Goal: Task Accomplishment & Management: Manage account settings

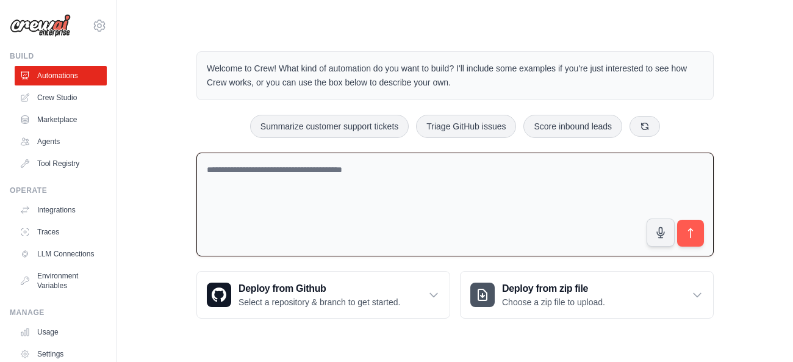
click at [294, 181] on textarea at bounding box center [454, 205] width 517 height 104
click at [52, 95] on link "Crew Studio" at bounding box center [62, 98] width 92 height 20
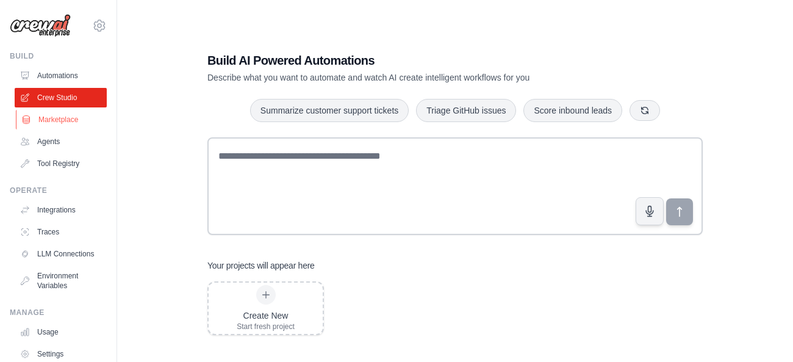
click at [65, 120] on link "Marketplace" at bounding box center [62, 120] width 92 height 20
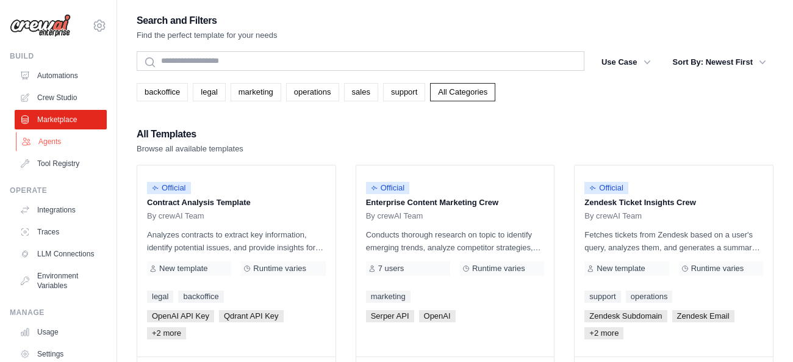
click at [63, 148] on link "Agents" at bounding box center [62, 142] width 92 height 20
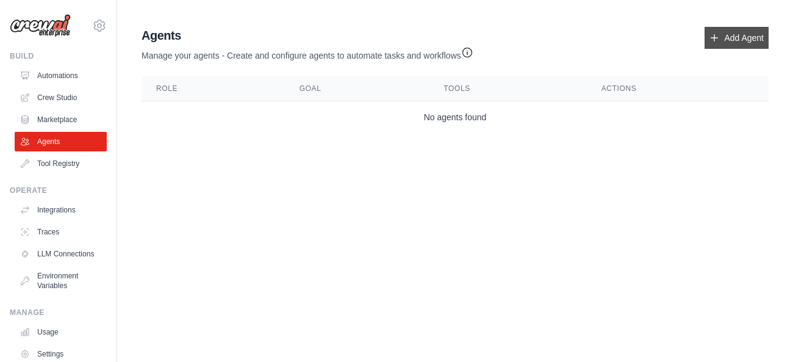
click at [737, 37] on link "Add Agent" at bounding box center [737, 38] width 64 height 22
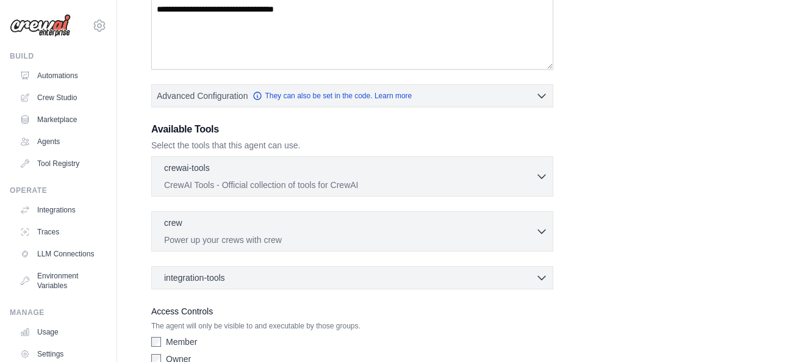
scroll to position [222, 0]
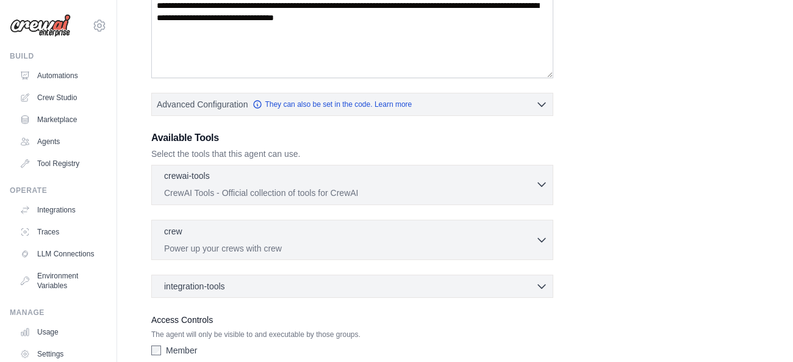
click at [535, 183] on div "crewai-tools 0 selected" at bounding box center [350, 177] width 372 height 15
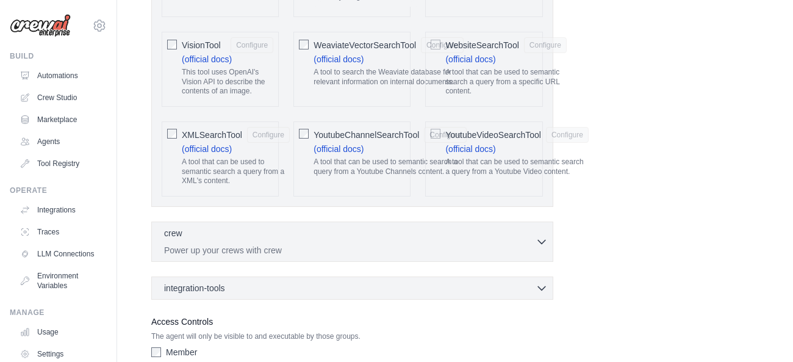
scroll to position [2711, 0]
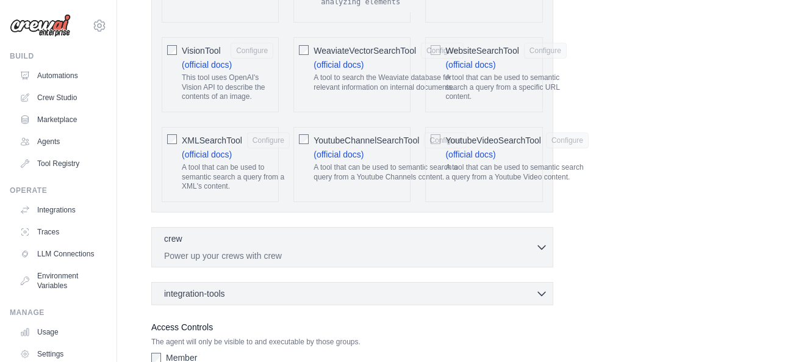
click at [310, 53] on div "WeaviateVectorSearchTool Configure (official docs) A tool to search the Weaviat…" at bounding box center [352, 74] width 117 height 75
click at [179, 47] on div "VisionTool Configure (official docs) This tool uses OpenAI's Vision API to desc…" at bounding box center [220, 74] width 117 height 75
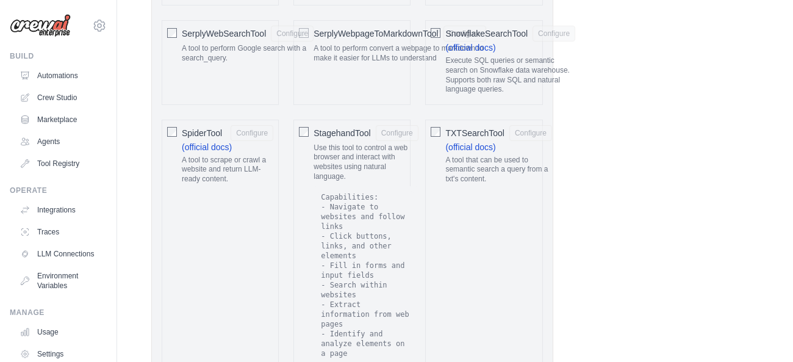
scroll to position [2128, 0]
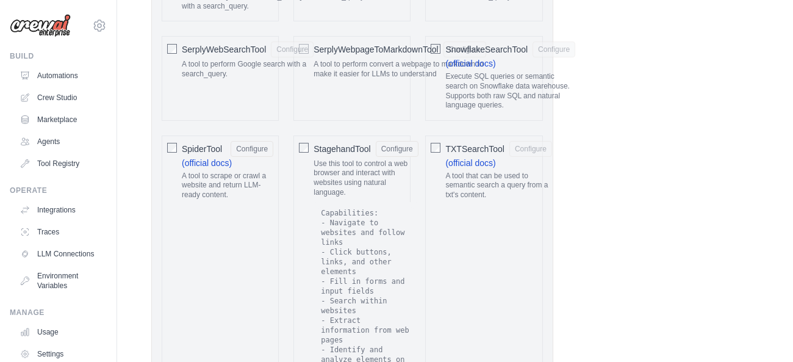
click at [438, 56] on span "SerplyWebpageToMarkdownTool" at bounding box center [376, 49] width 124 height 12
click at [181, 57] on div "SerplyWebSearchTool Configure A tool to perform Google search with a search_que…" at bounding box center [220, 78] width 117 height 84
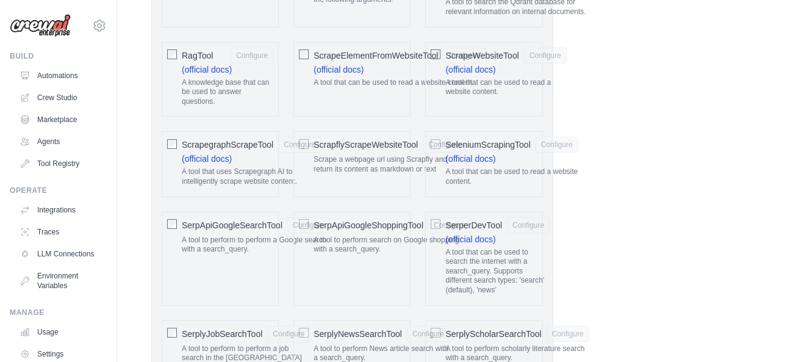
scroll to position [1778, 0]
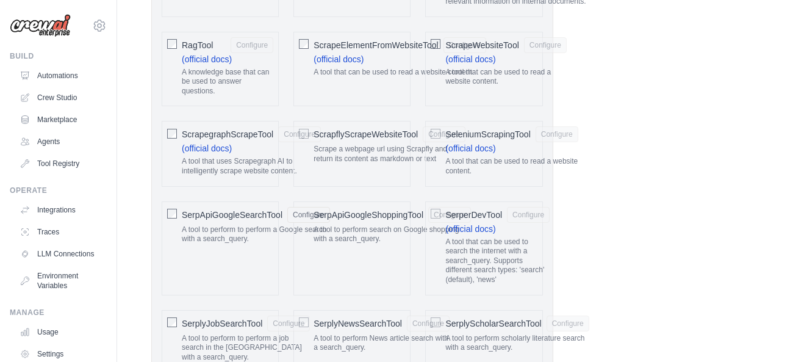
click at [316, 221] on span "SerpApiGoogleShoppingTool" at bounding box center [369, 215] width 110 height 12
click at [431, 223] on div "SerpApiGoogleShoppingTool Configure" at bounding box center [392, 215] width 157 height 16
click at [497, 142] on div "SeleniumScrapingTool Configure (official docs) A tool that can be used to read …" at bounding box center [483, 153] width 117 height 65
click at [513, 140] on span "SeleniumScrapingTool" at bounding box center [487, 134] width 85 height 12
click at [318, 164] on p "Scrape a webpage url using Scrapfly and return its content as markdown or text" at bounding box center [390, 154] width 152 height 19
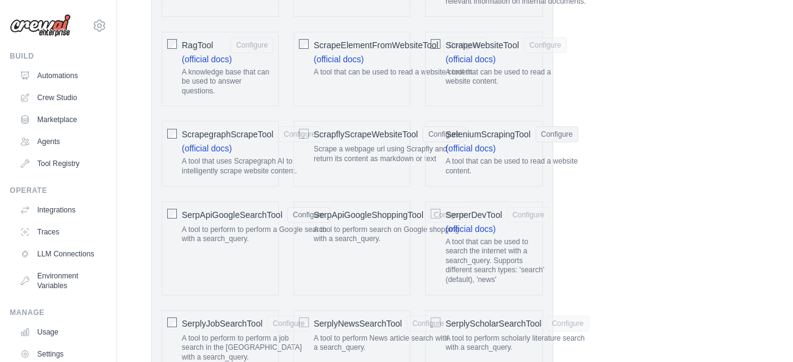
click at [211, 186] on div "ScrapegraphScrapeTool Configure (official docs) A tool that uses Scrapegraph AI…" at bounding box center [220, 153] width 117 height 65
click at [250, 142] on div "ScrapegraphScrapeTool Configure" at bounding box center [251, 134] width 139 height 16
click at [256, 96] on p "A knowledge base that can be used to answer questions." at bounding box center [228, 82] width 92 height 29
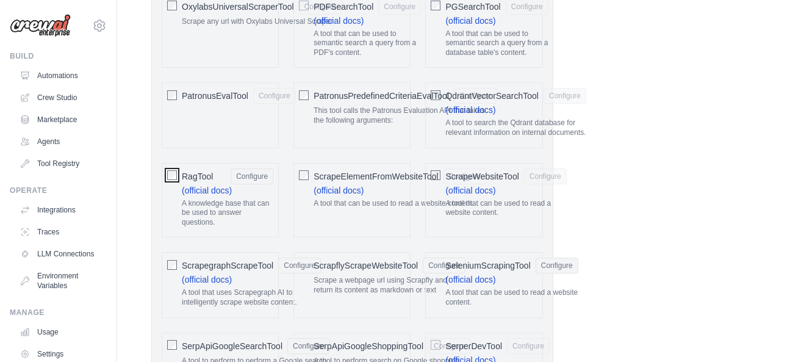
scroll to position [1562, 0]
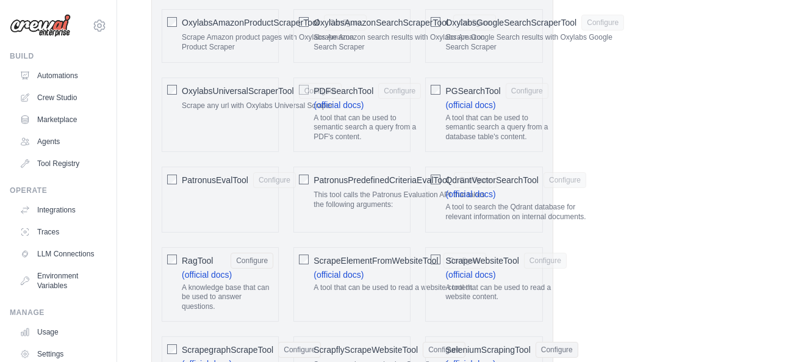
click at [370, 293] on p "A tool that can be used to read a website content." at bounding box center [400, 288] width 172 height 10
click at [505, 302] on p "A tool that can be used to read a website content." at bounding box center [505, 292] width 121 height 19
click at [209, 211] on div "PatronusEvalTool Configure" at bounding box center [220, 199] width 117 height 65
click at [216, 199] on div "PatronusEvalTool Configure" at bounding box center [220, 199] width 117 height 65
click at [209, 186] on span "PatronusEvalTool" at bounding box center [215, 180] width 67 height 12
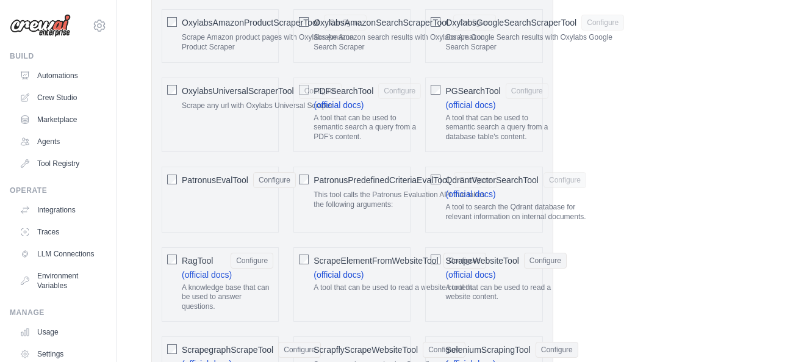
click at [334, 232] on div "PatronusPredefinedCriteriaEvalTool Configure This tool calls the Patronus Evalu…" at bounding box center [352, 199] width 117 height 65
click at [314, 186] on span "PatronusPredefinedCriteriaEvalTool" at bounding box center [381, 180] width 135 height 12
click at [437, 186] on span "PatronusPredefinedCriteriaEvalTool" at bounding box center [381, 180] width 135 height 12
click at [445, 222] on div "QdrantVectorSearchTool Configure (official docs) A tool to search the Qdrant da…" at bounding box center [483, 199] width 117 height 65
click at [314, 216] on div "PatronusPredefinedCriteriaEvalTool Configure This tool calls the Patronus Evalu…" at bounding box center [352, 199] width 117 height 65
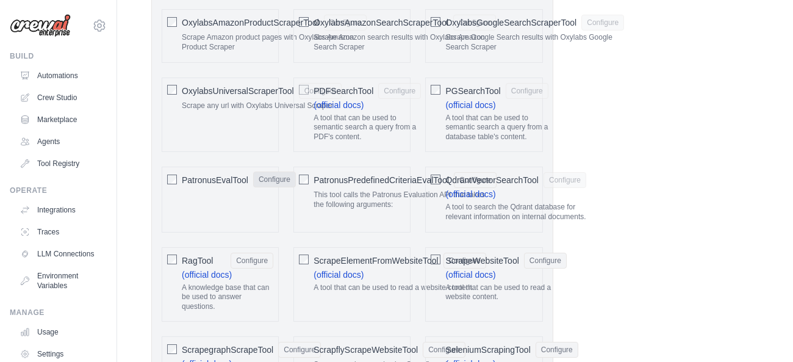
click at [267, 187] on button "Configure" at bounding box center [274, 179] width 43 height 16
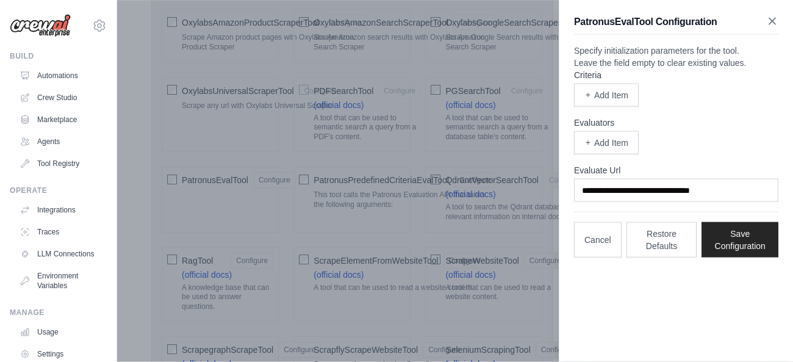
click at [776, 21] on icon "button" at bounding box center [772, 21] width 12 height 12
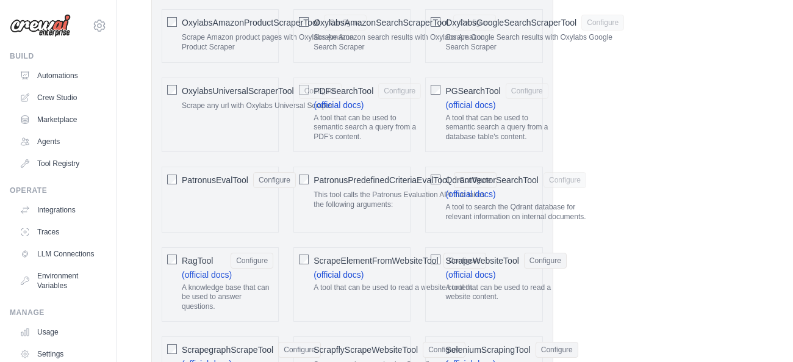
click at [196, 111] on p "Scrape any url with Oxylabs Universal Scraper" at bounding box center [262, 106] width 160 height 10
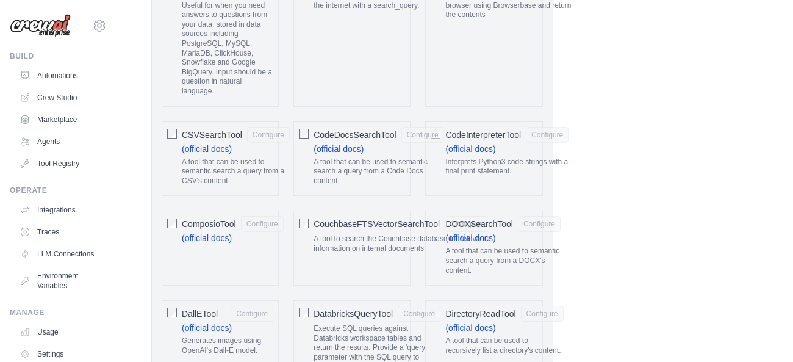
scroll to position [519, 0]
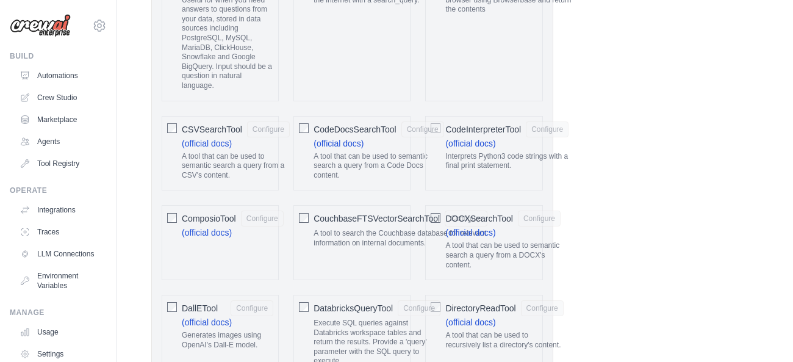
click at [178, 126] on div "CSVSearchTool Configure (official docs) A tool that can be used to semantic sea…" at bounding box center [220, 153] width 117 height 75
click at [486, 134] on span "CodeInterpreterTool" at bounding box center [483, 129] width 76 height 12
click at [508, 137] on div "CodeInterpreterTool Configure" at bounding box center [506, 129] width 123 height 16
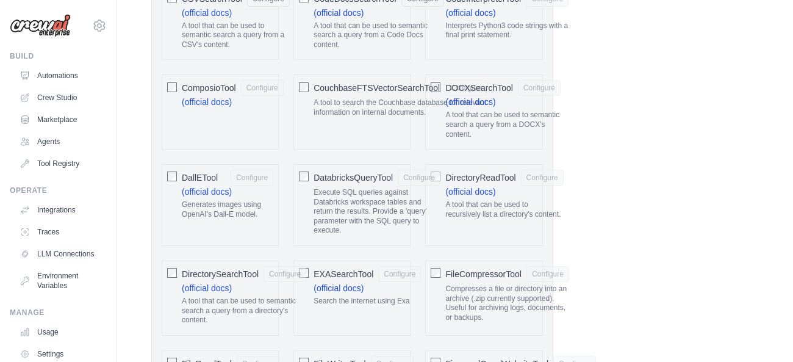
scroll to position [655, 0]
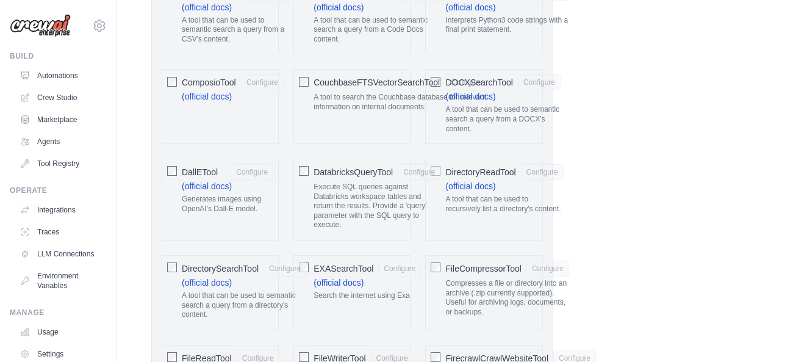
click at [221, 120] on div "ComposioTool Configure (official docs)" at bounding box center [220, 106] width 117 height 75
click at [232, 96] on link "(official docs)" at bounding box center [207, 97] width 50 height 10
click at [427, 128] on div "DOCXSearchTool Configure (official docs) A tool that can be used to semantic se…" at bounding box center [483, 106] width 117 height 75
click at [343, 220] on p "Execute SQL queries against Databricks workspace tables and return the results.…" at bounding box center [377, 206] width 127 height 48
click at [263, 283] on label "DirectorySearchTool Configure (official docs) A tool that can be used to semant…" at bounding box center [244, 293] width 124 height 64
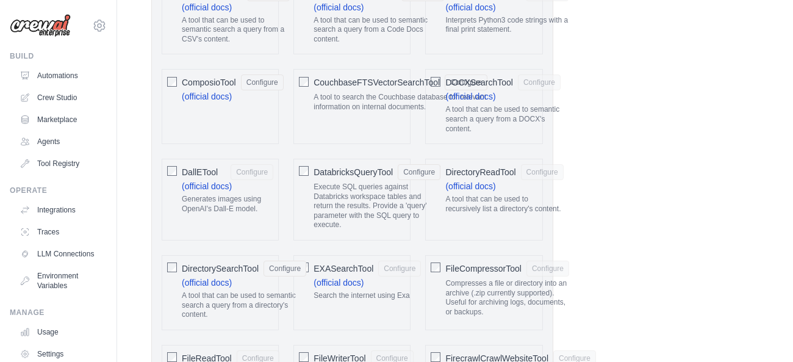
click at [370, 314] on div "EXASearchTool Configure (official docs) Search the internet using Exa" at bounding box center [352, 292] width 117 height 75
click at [375, 294] on p "Search the internet using Exa" at bounding box center [367, 296] width 107 height 10
click at [311, 260] on div "EXASearchTool Configure (official docs) Search the internet using Exa" at bounding box center [352, 292] width 117 height 75
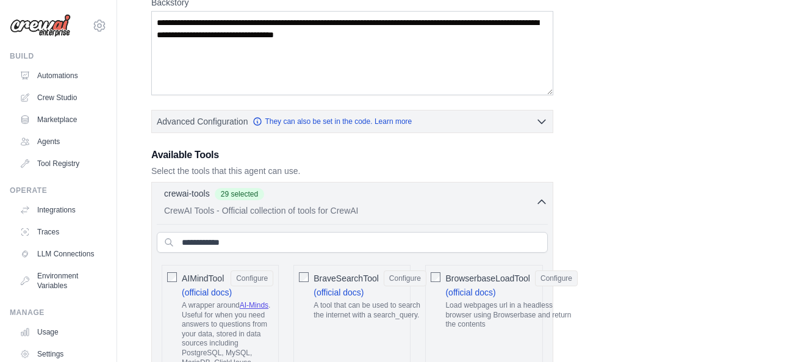
scroll to position [251, 0]
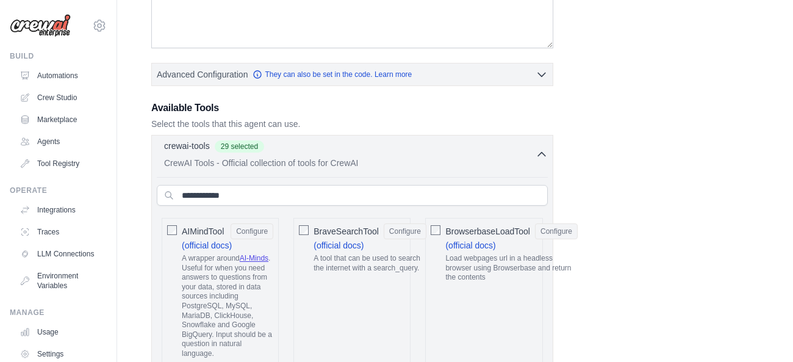
click at [492, 164] on p "CrewAI Tools - Official collection of tools for CrewAI" at bounding box center [350, 163] width 372 height 12
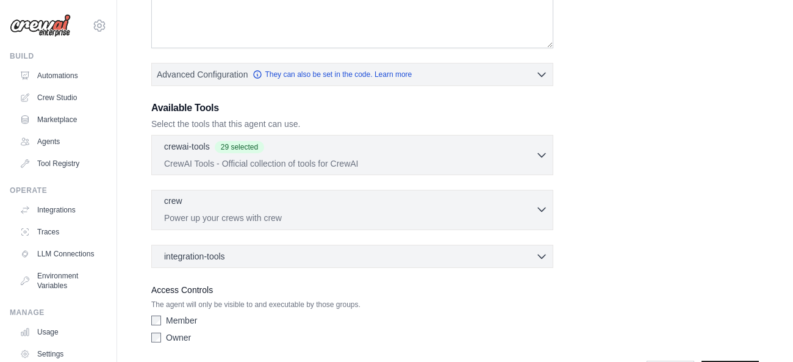
click at [273, 214] on p "Power up your crews with crew" at bounding box center [350, 218] width 372 height 12
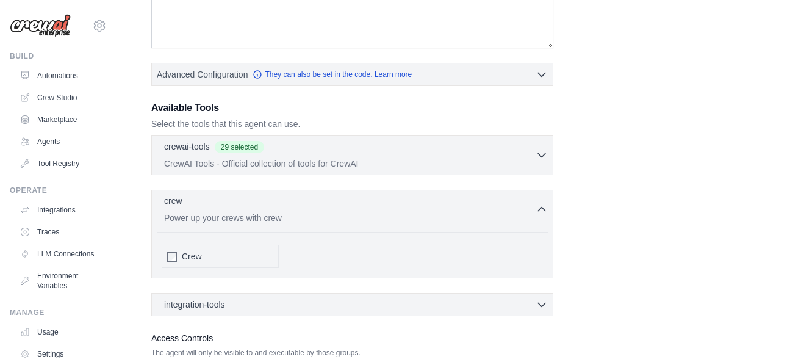
click at [251, 210] on div "crew 0 selected Power up your crews with crew" at bounding box center [350, 209] width 372 height 29
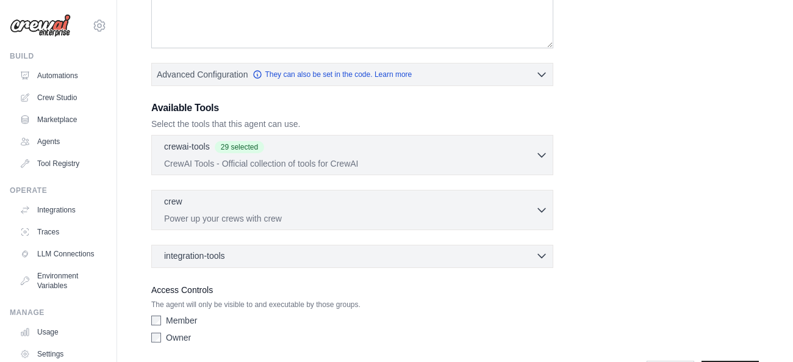
click at [238, 257] on div "integration-tools 0 selected" at bounding box center [356, 256] width 384 height 12
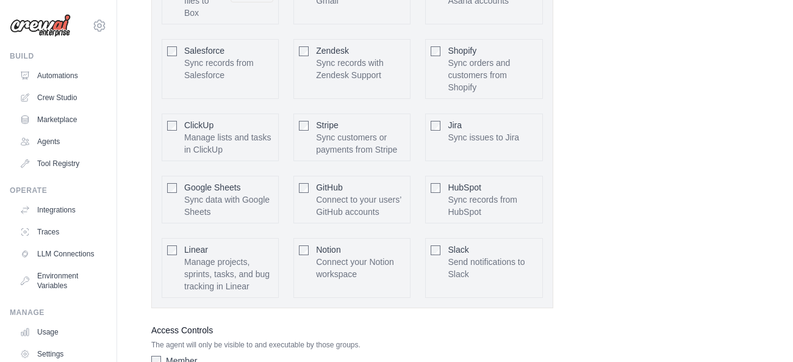
scroll to position [691, 0]
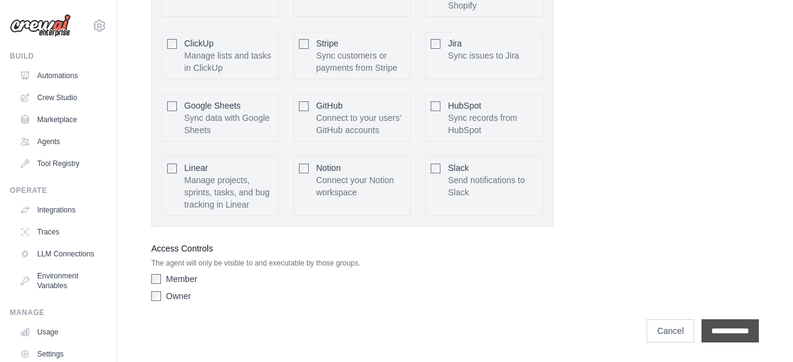
click at [714, 334] on input "**********" at bounding box center [730, 330] width 57 height 23
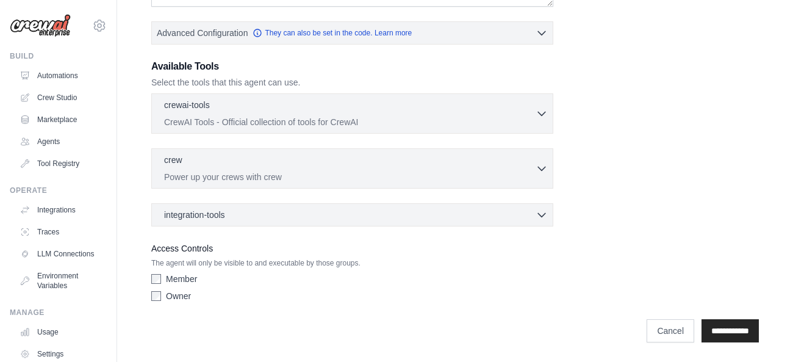
scroll to position [0, 0]
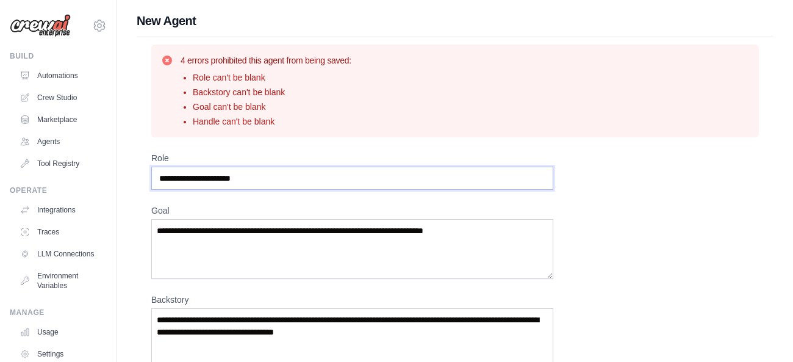
click at [356, 178] on input "Role" at bounding box center [352, 178] width 402 height 23
click at [297, 180] on input "Role" at bounding box center [352, 178] width 402 height 23
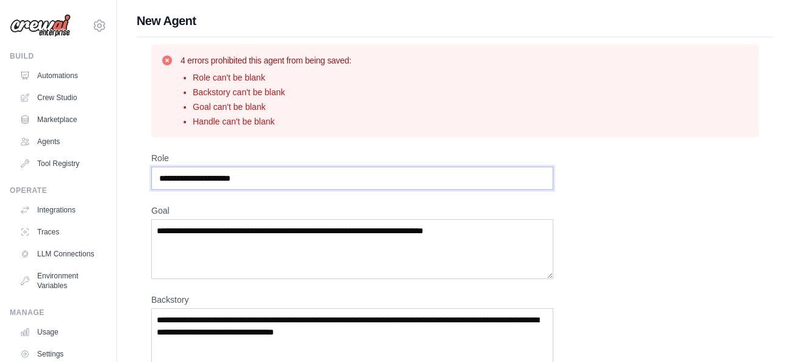
click at [280, 186] on input "Role" at bounding box center [352, 178] width 402 height 23
click at [212, 181] on input "Role" at bounding box center [352, 178] width 402 height 23
drag, startPoint x: 268, startPoint y: 167, endPoint x: 265, endPoint y: 176, distance: 9.1
click at [265, 176] on div "Role" at bounding box center [352, 171] width 402 height 38
drag, startPoint x: 265, startPoint y: 176, endPoint x: 147, endPoint y: 173, distance: 117.8
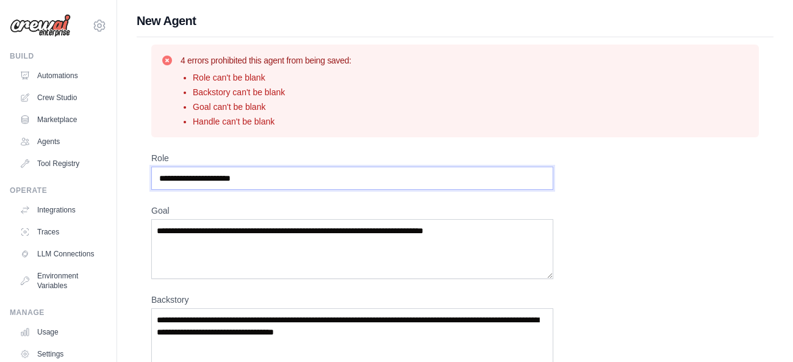
click at [151, 173] on input "Role" at bounding box center [352, 178] width 402 height 23
click at [278, 181] on input "Role" at bounding box center [352, 178] width 402 height 23
type input "*"
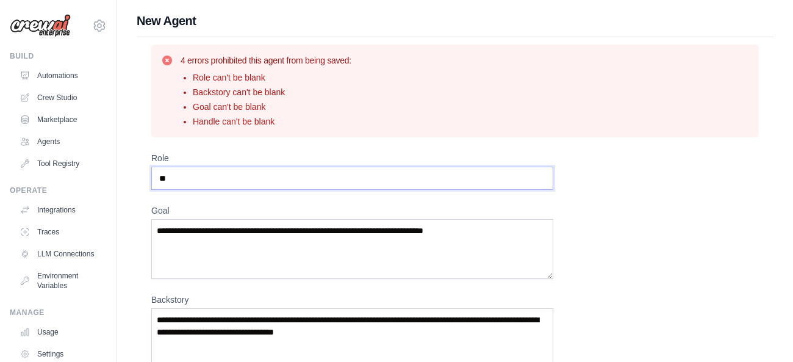
type input "*"
type input "**********"
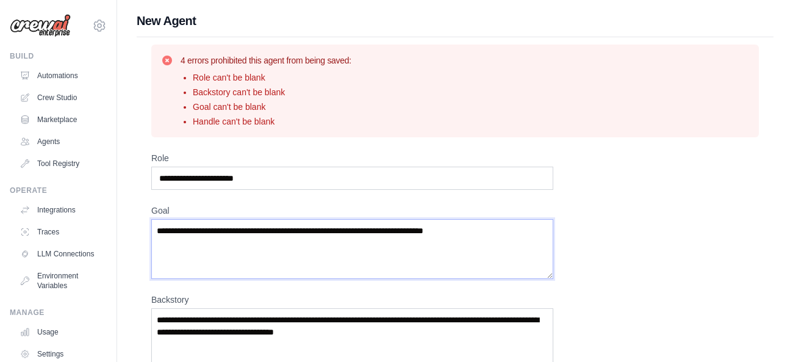
click at [358, 248] on textarea "Goal" at bounding box center [352, 249] width 402 height 60
click at [519, 236] on textarea "Goal" at bounding box center [352, 249] width 402 height 60
click at [519, 236] on textarea "******" at bounding box center [352, 249] width 402 height 60
click at [180, 244] on textarea "**********" at bounding box center [352, 249] width 402 height 60
drag, startPoint x: 159, startPoint y: 247, endPoint x: 317, endPoint y: 218, distance: 160.7
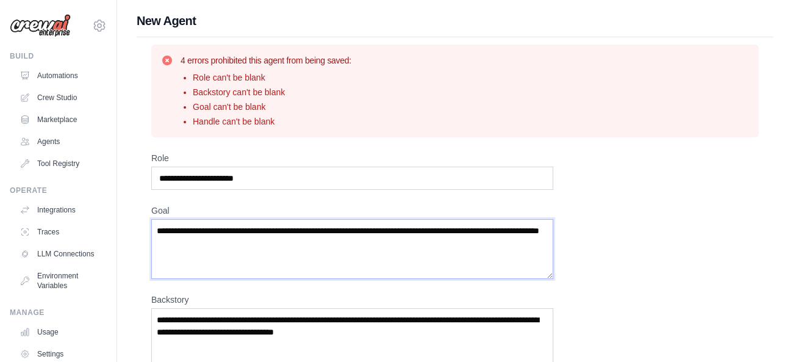
click at [317, 219] on textarea "**********" at bounding box center [352, 249] width 402 height 60
click at [289, 247] on textarea "**********" at bounding box center [352, 249] width 402 height 60
type textarea "**********"
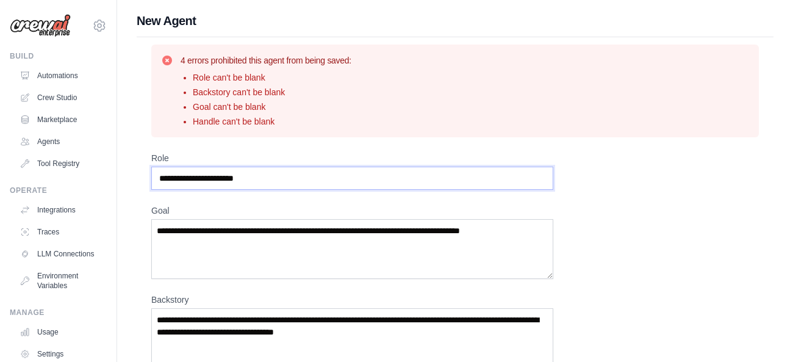
click at [295, 182] on input "**********" at bounding box center [352, 178] width 402 height 23
click at [197, 184] on input "**********" at bounding box center [352, 178] width 402 height 23
drag, startPoint x: 195, startPoint y: 176, endPoint x: 65, endPoint y: 172, distance: 130.6
click at [151, 172] on input "**********" at bounding box center [352, 178] width 402 height 23
click at [323, 182] on input "**********" at bounding box center [352, 178] width 402 height 23
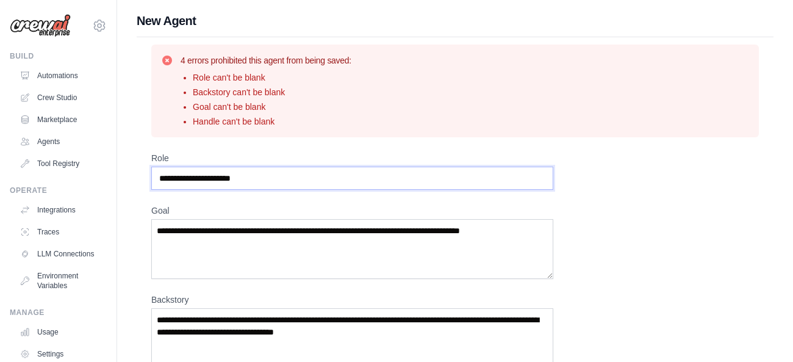
click at [193, 179] on input "**********" at bounding box center [352, 178] width 402 height 23
type input "**********"
click at [186, 228] on textarea "**********" at bounding box center [352, 249] width 402 height 60
type textarea "**********"
click at [194, 178] on input "**********" at bounding box center [352, 178] width 402 height 23
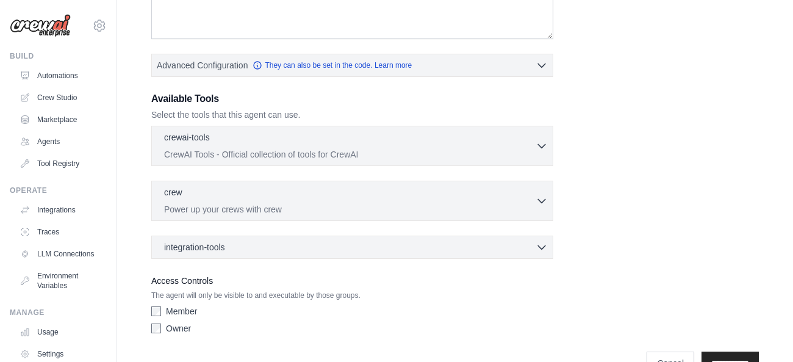
scroll to position [387, 0]
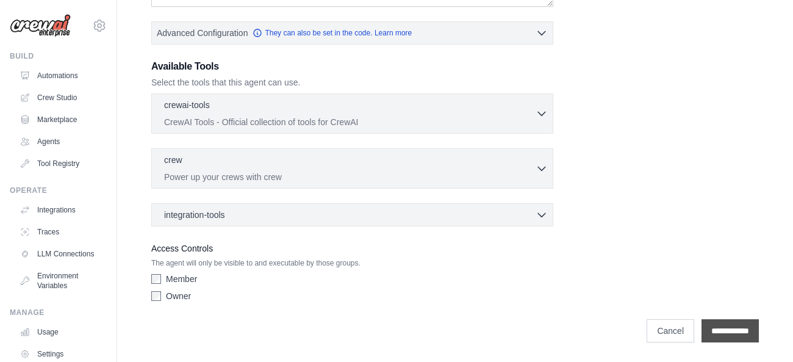
type input "**********"
click at [732, 331] on input "**********" at bounding box center [730, 330] width 57 height 23
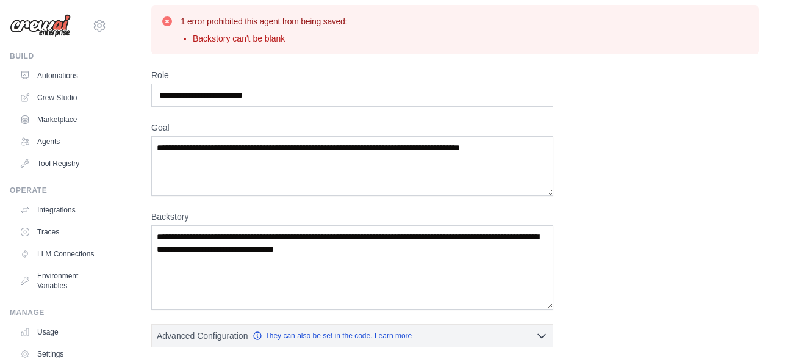
scroll to position [47, 0]
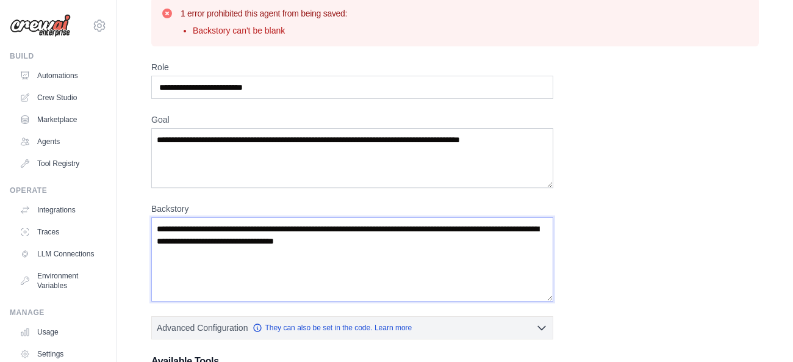
click at [232, 223] on textarea "Backstory" at bounding box center [352, 259] width 402 height 84
click at [234, 229] on textarea "Backstory" at bounding box center [352, 259] width 402 height 84
drag, startPoint x: 237, startPoint y: 229, endPoint x: 199, endPoint y: 234, distance: 38.1
click at [199, 234] on textarea "Backstory" at bounding box center [352, 259] width 402 height 84
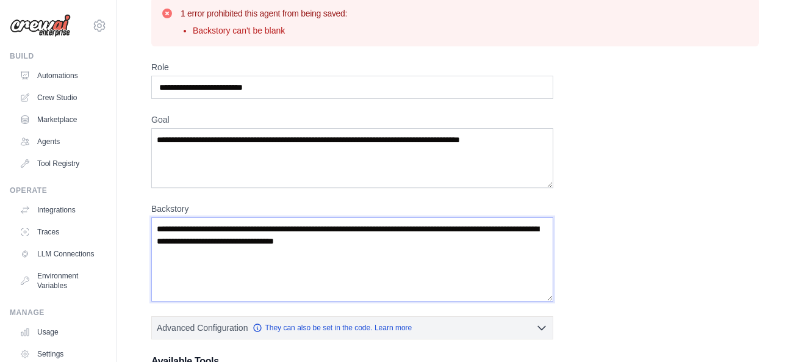
click at [453, 240] on textarea "Backstory" at bounding box center [352, 259] width 402 height 84
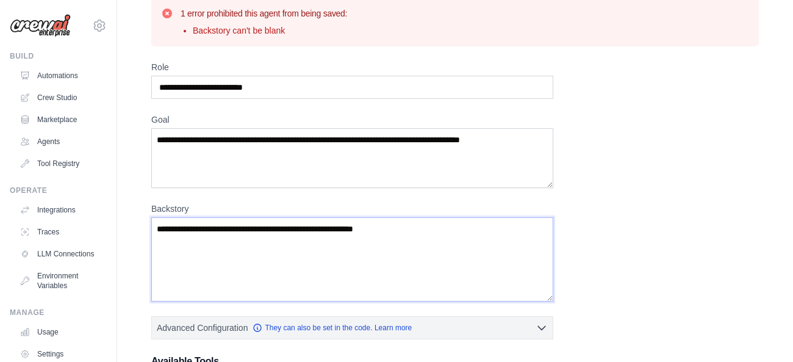
click at [453, 240] on textarea "**********" at bounding box center [352, 259] width 402 height 84
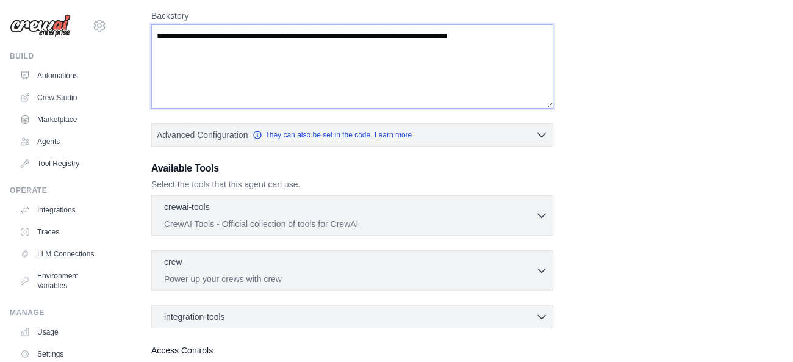
scroll to position [342, 0]
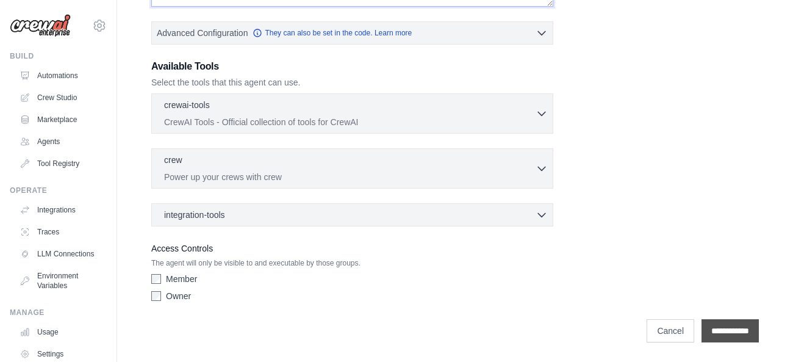
type textarea "**********"
click at [720, 335] on input "**********" at bounding box center [730, 330] width 57 height 23
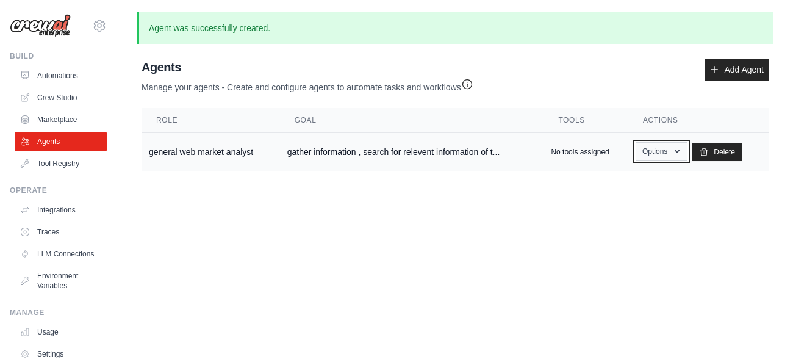
click at [672, 149] on button "Options" at bounding box center [662, 151] width 52 height 18
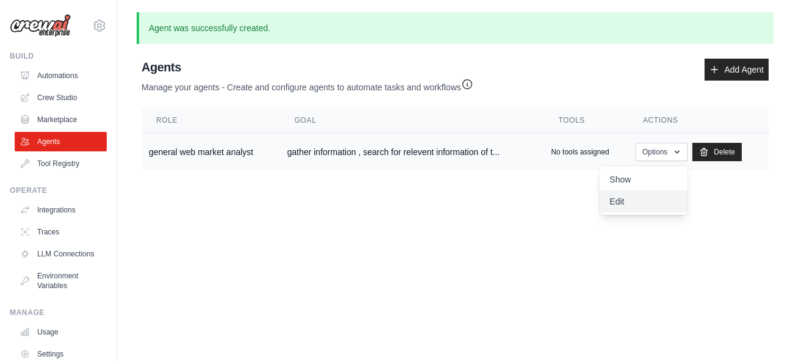
click at [627, 200] on link "Edit" at bounding box center [644, 201] width 88 height 22
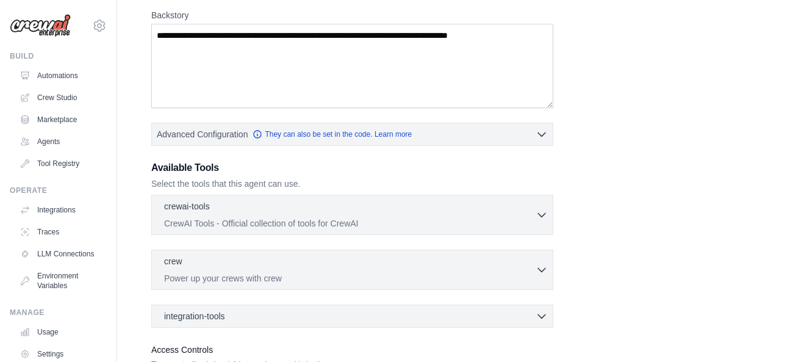
scroll to position [222, 0]
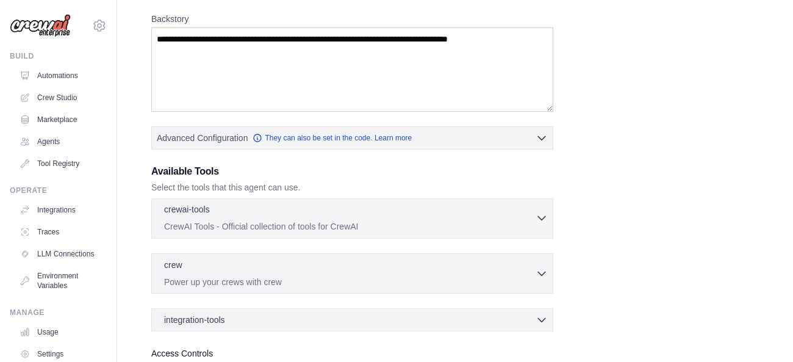
click at [389, 223] on p "CrewAI Tools - Official collection of tools for CrewAI" at bounding box center [350, 226] width 372 height 12
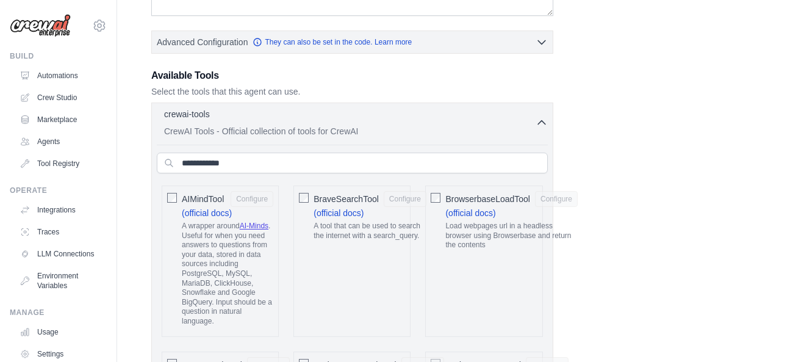
scroll to position [312, 0]
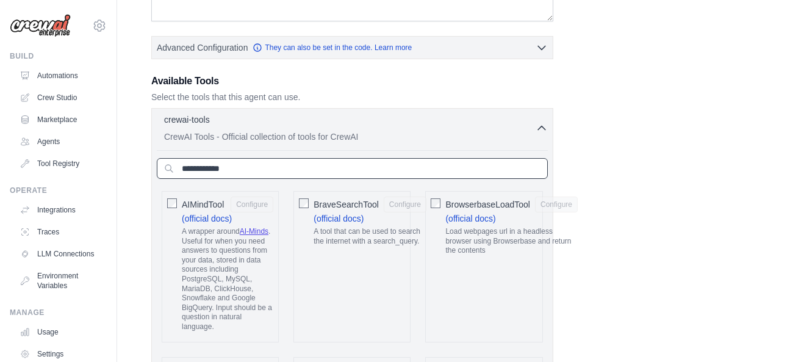
click at [342, 164] on input "text" at bounding box center [352, 168] width 391 height 21
type input "*"
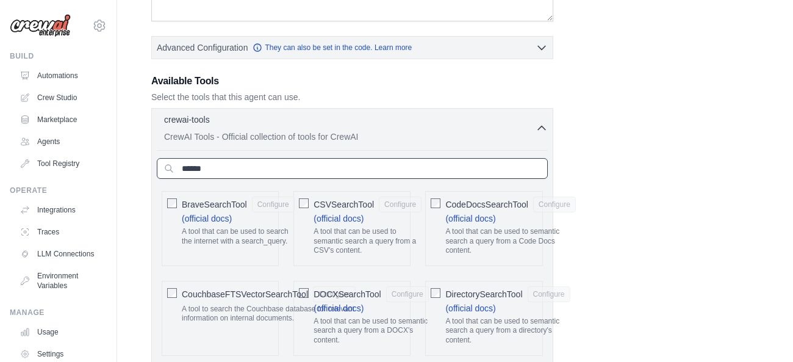
type input "******"
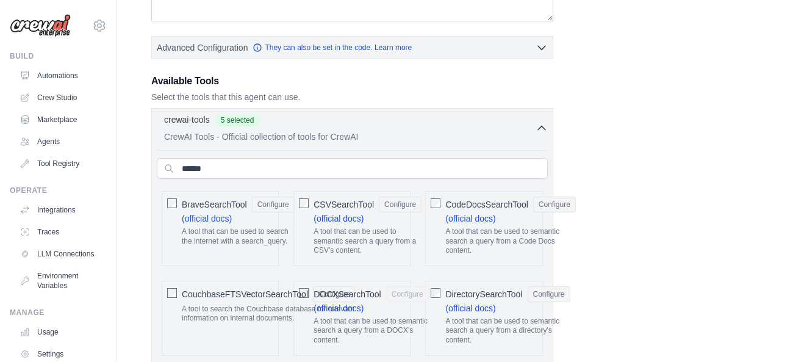
click at [309, 339] on div "DOCXSearchTool Configure (official docs) A tool that can be used to semantic se…" at bounding box center [352, 318] width 117 height 75
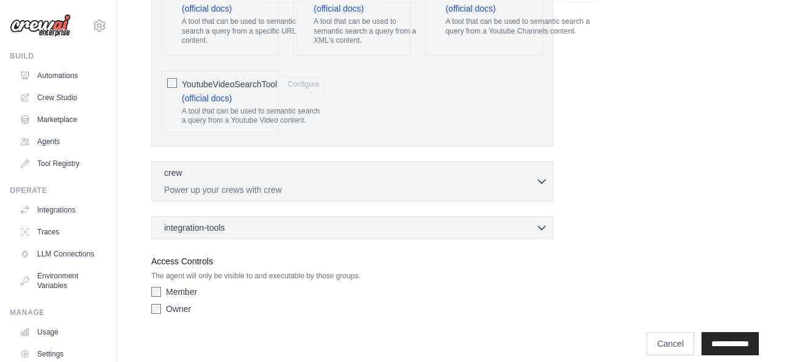
scroll to position [1861, 0]
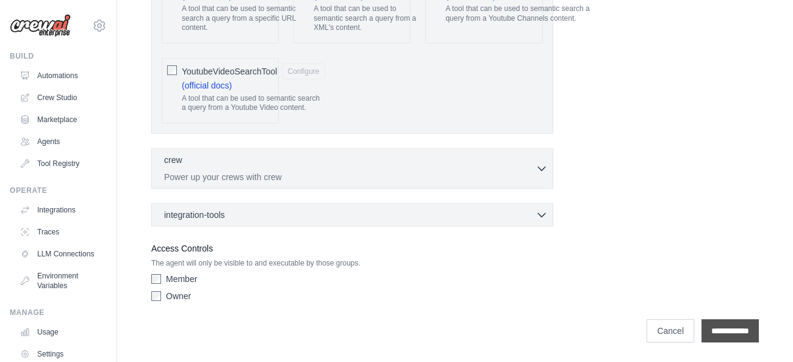
click at [710, 328] on input "**********" at bounding box center [730, 330] width 57 height 23
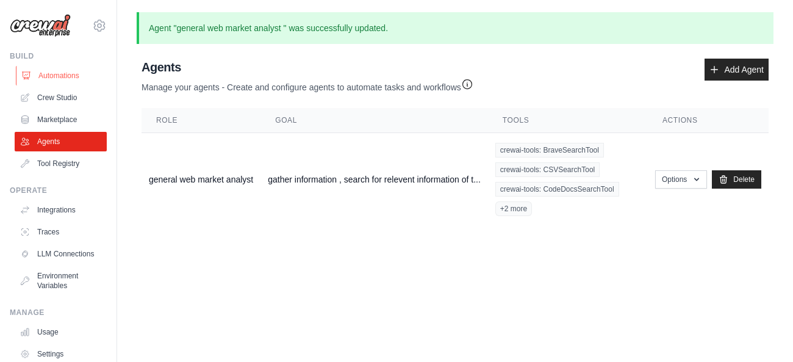
click at [69, 76] on link "Automations" at bounding box center [62, 76] width 92 height 20
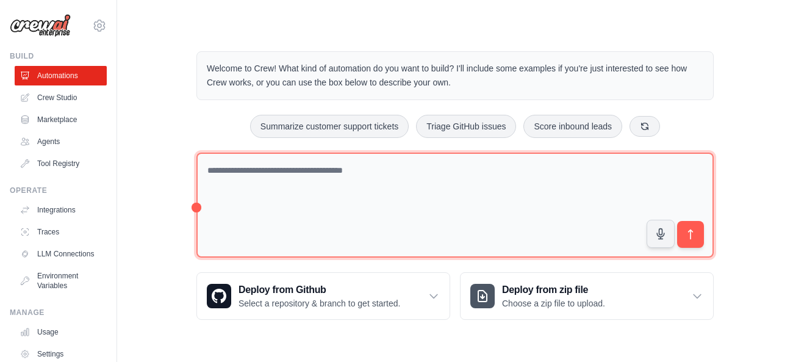
drag, startPoint x: 200, startPoint y: 204, endPoint x: 195, endPoint y: 188, distance: 17.2
click at [196, 188] on textarea at bounding box center [454, 206] width 517 height 106
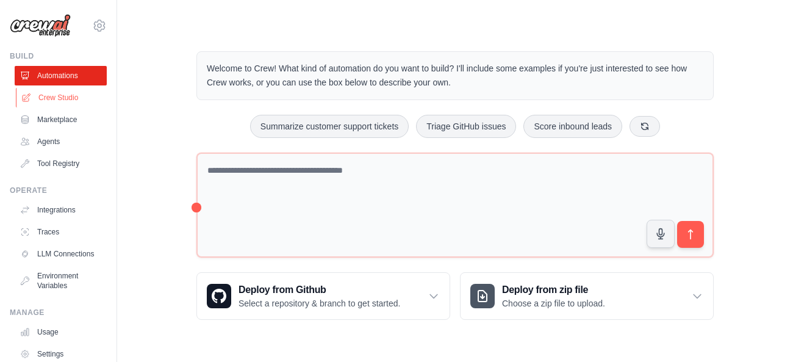
click at [52, 101] on link "Crew Studio" at bounding box center [62, 98] width 92 height 20
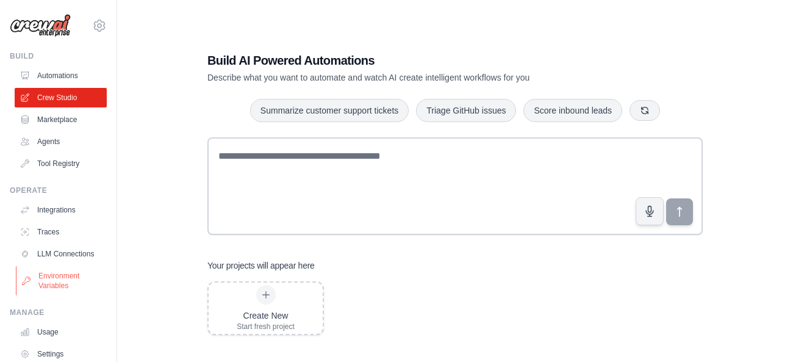
click at [71, 276] on link "Environment Variables" at bounding box center [62, 280] width 92 height 29
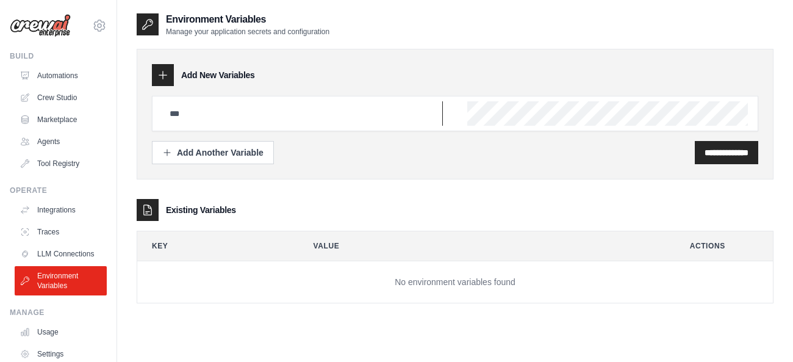
click at [218, 117] on input "text" at bounding box center [302, 113] width 281 height 24
click at [345, 212] on div "Existing Variables" at bounding box center [455, 210] width 637 height 22
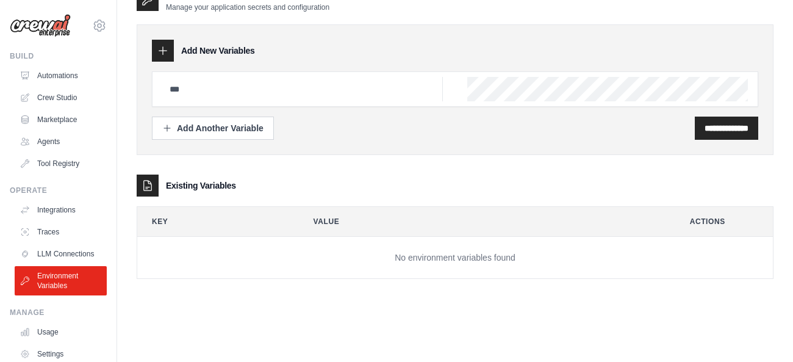
click at [105, 18] on div "hamzaassaibi@gmail.com Settings" at bounding box center [58, 19] width 97 height 39
click at [104, 24] on icon at bounding box center [99, 25] width 11 height 10
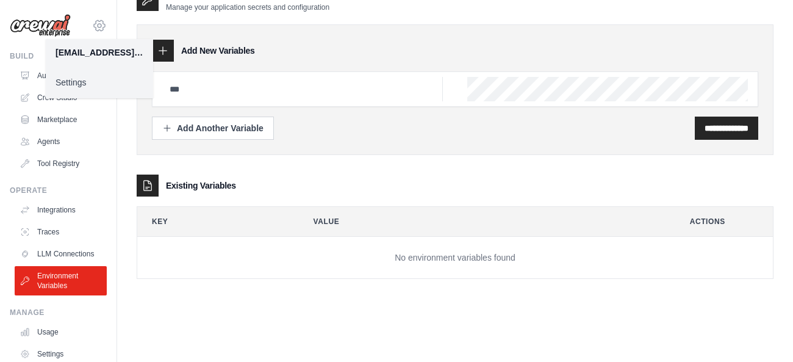
click at [104, 24] on icon at bounding box center [99, 25] width 11 height 10
